Goal: Communication & Community: Connect with others

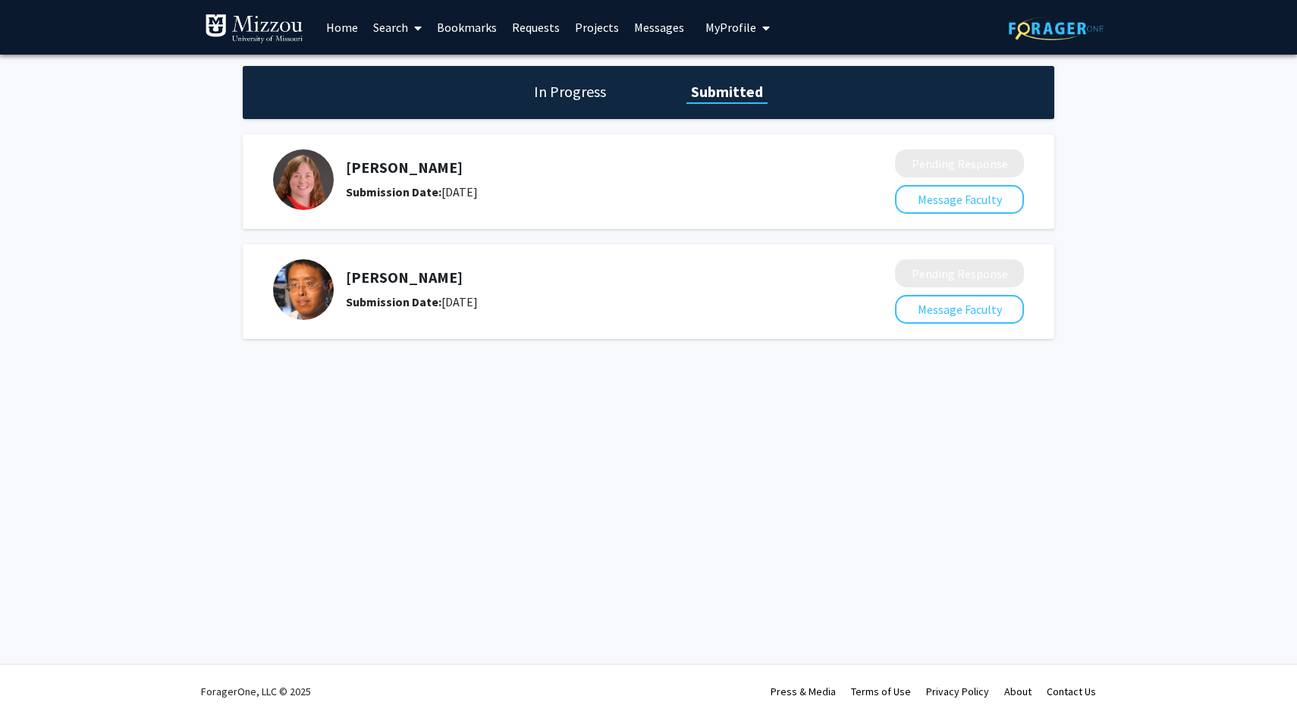
click at [412, 274] on h5 "[PERSON_NAME]" at bounding box center [580, 277] width 469 height 18
click at [389, 273] on h5 "[PERSON_NAME]" at bounding box center [580, 277] width 469 height 18
click at [673, 28] on link "Messages" at bounding box center [658, 27] width 65 height 53
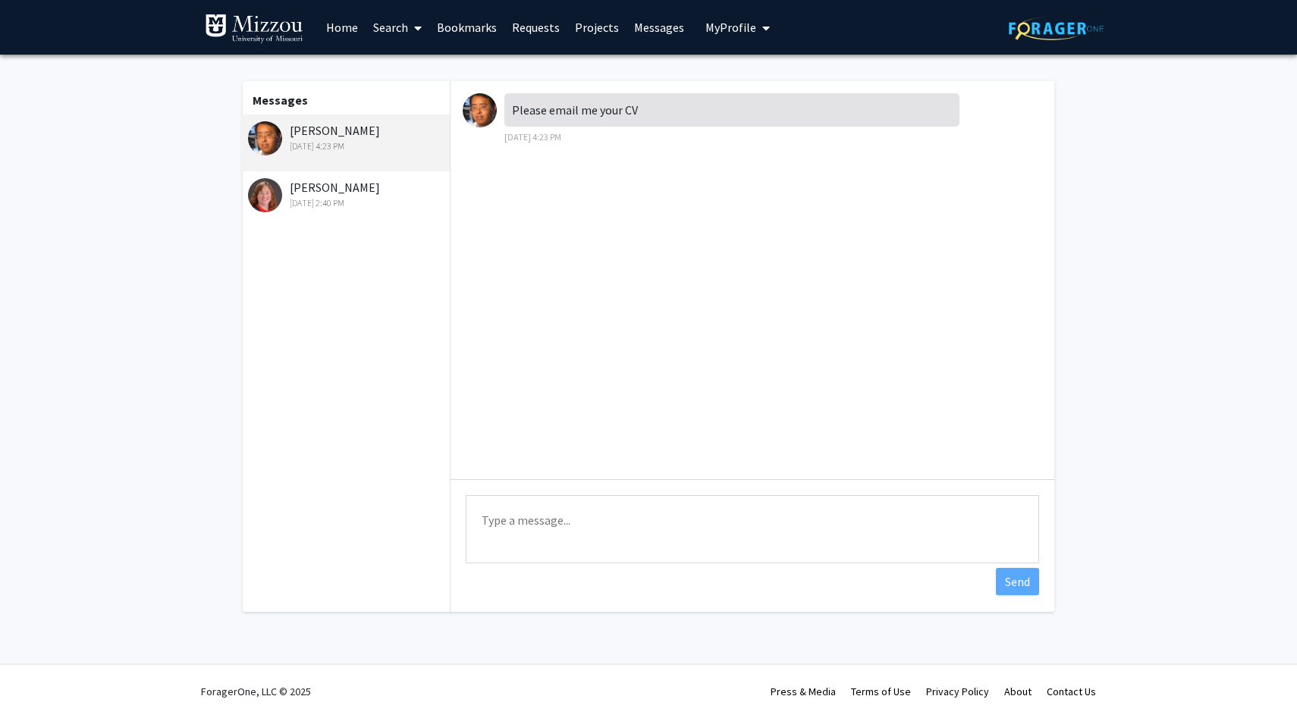
click at [562, 99] on div "Please email me your CV" at bounding box center [731, 109] width 455 height 33
click at [491, 112] on img at bounding box center [480, 110] width 34 height 34
click at [477, 111] on img at bounding box center [480, 110] width 34 height 34
click at [350, 138] on div "[PERSON_NAME] [DATE] 4:23 PM" at bounding box center [347, 137] width 198 height 32
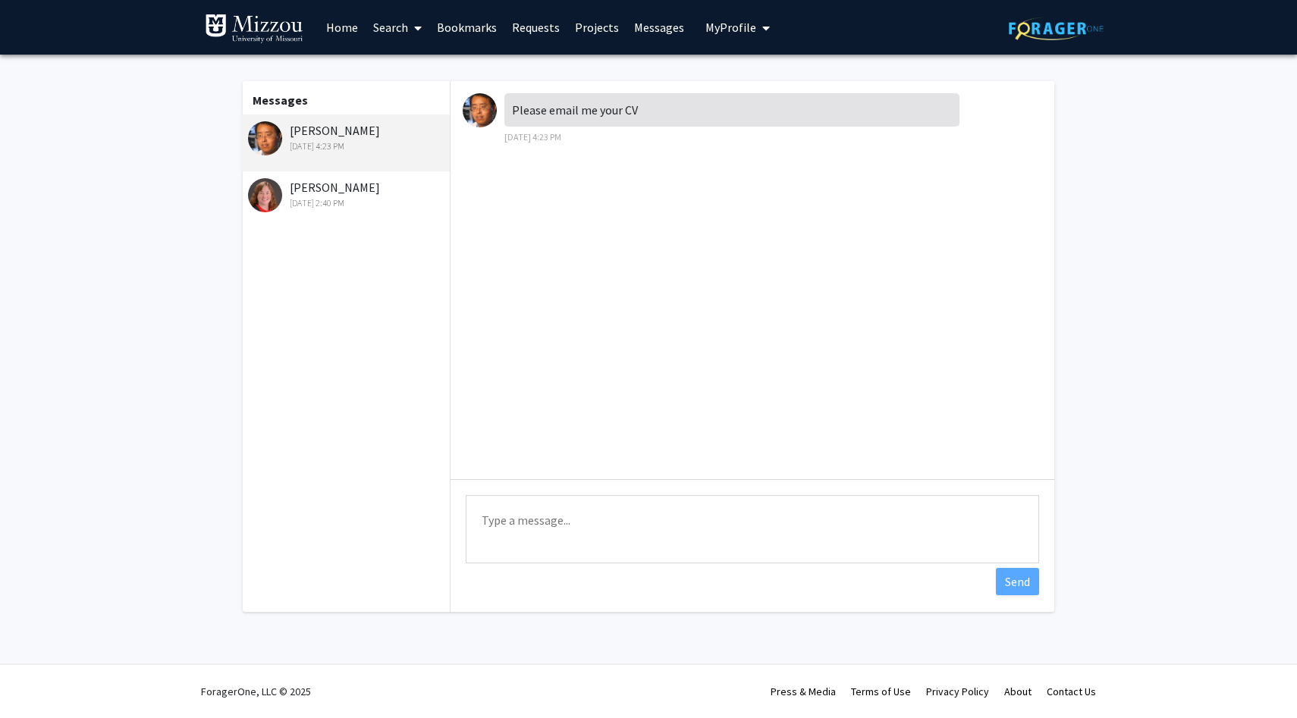
click at [584, 30] on link "Projects" at bounding box center [596, 27] width 59 height 53
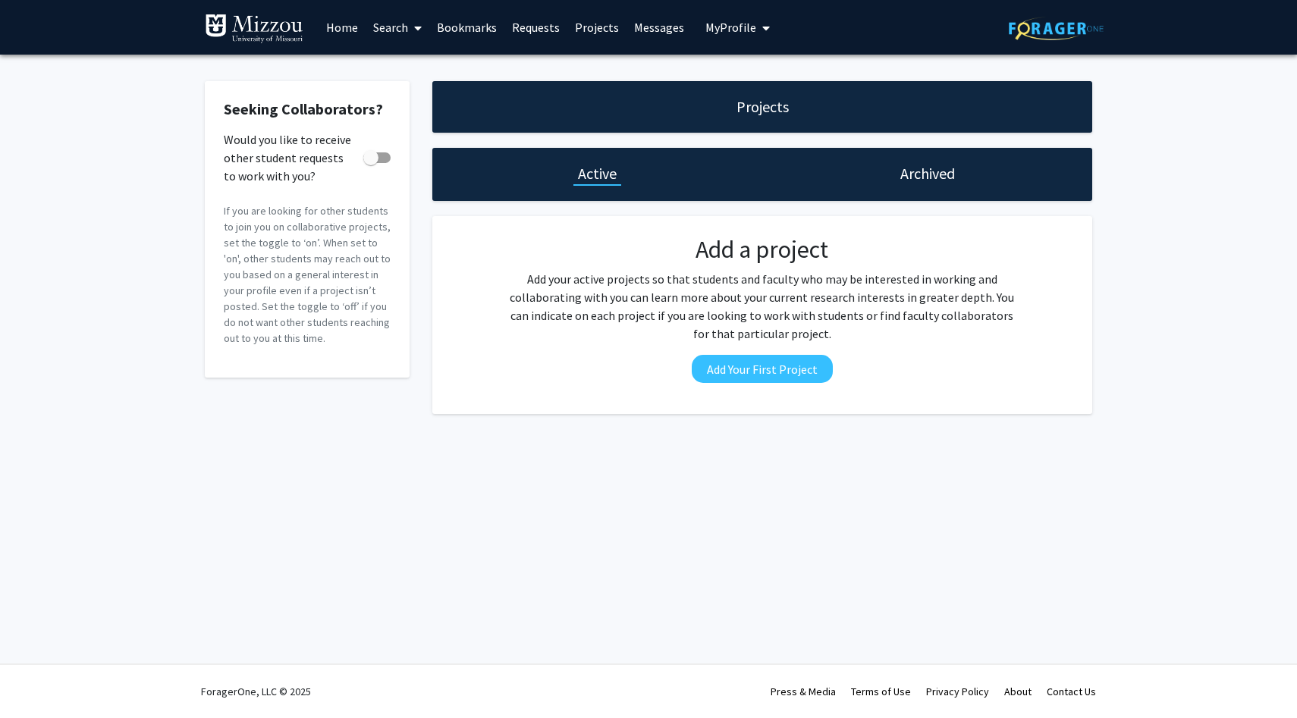
click at [653, 29] on link "Messages" at bounding box center [658, 27] width 65 height 53
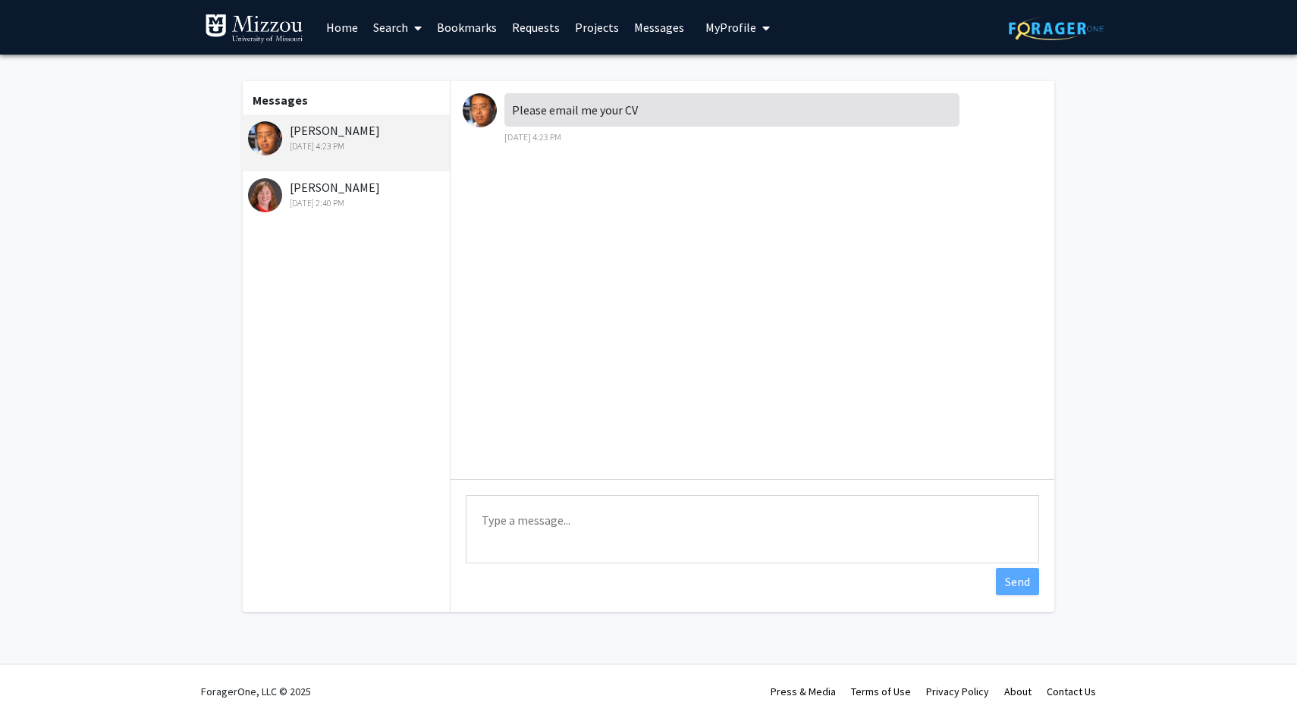
click at [321, 132] on div "[PERSON_NAME] [DATE] 4:23 PM" at bounding box center [347, 137] width 198 height 32
click at [353, 130] on div "[PERSON_NAME] [DATE] 4:23 PM" at bounding box center [347, 137] width 198 height 32
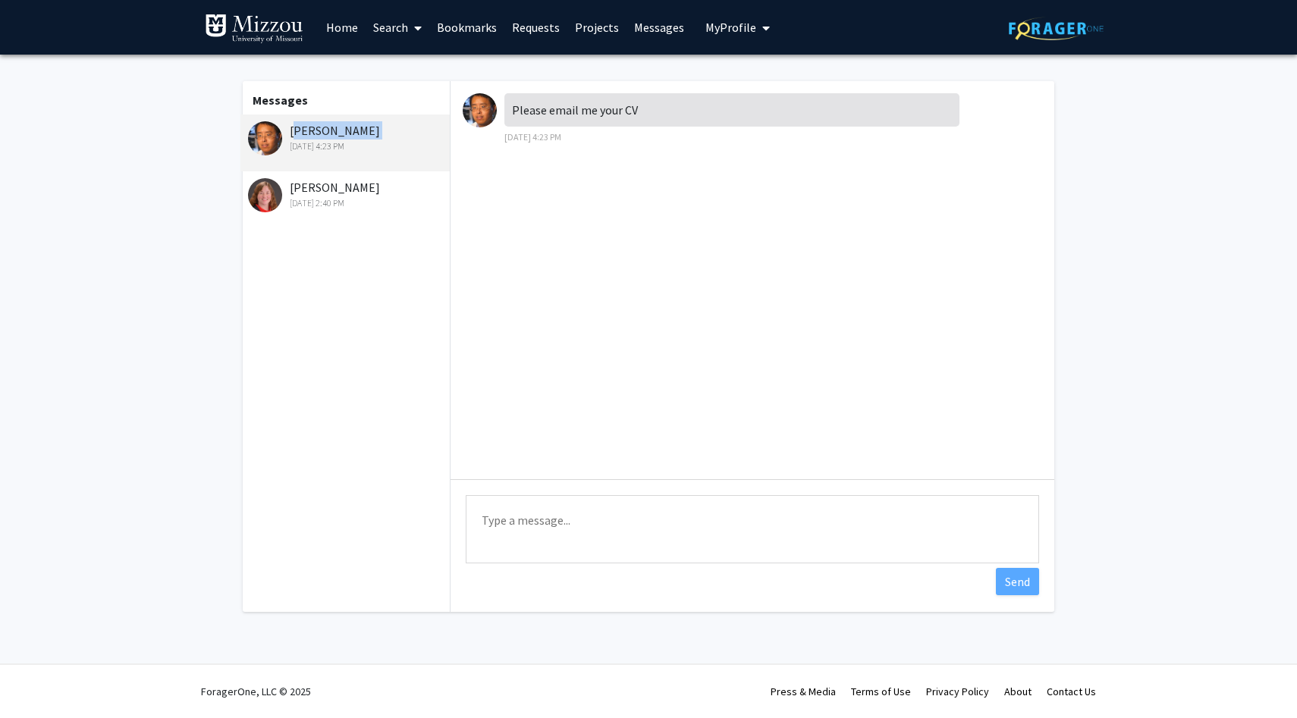
click at [353, 130] on div "[PERSON_NAME] [DATE] 4:23 PM" at bounding box center [347, 137] width 198 height 32
copy div "[PERSON_NAME]"
